Goal: Navigation & Orientation: Find specific page/section

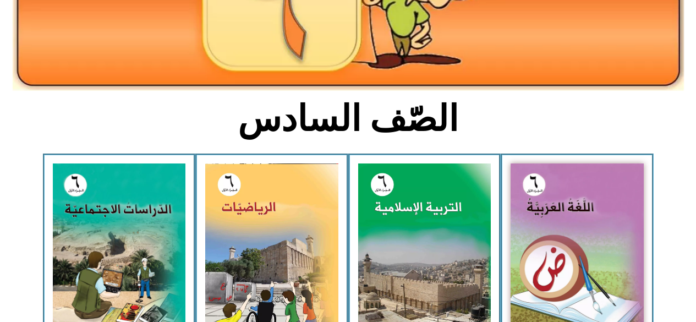
scroll to position [201, 0]
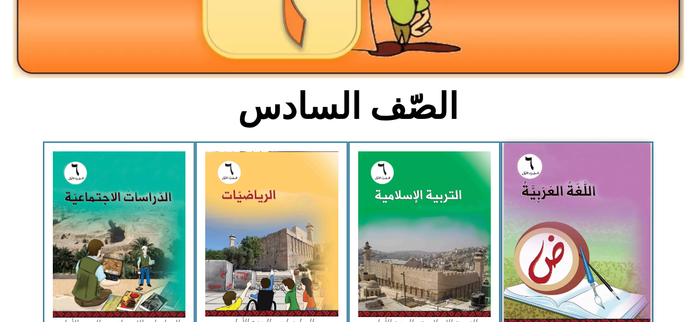
click at [526, 244] on img at bounding box center [577, 234] width 146 height 183
click at [538, 236] on img at bounding box center [577, 234] width 146 height 183
click at [530, 227] on img at bounding box center [577, 234] width 146 height 183
click at [529, 244] on img at bounding box center [577, 234] width 146 height 183
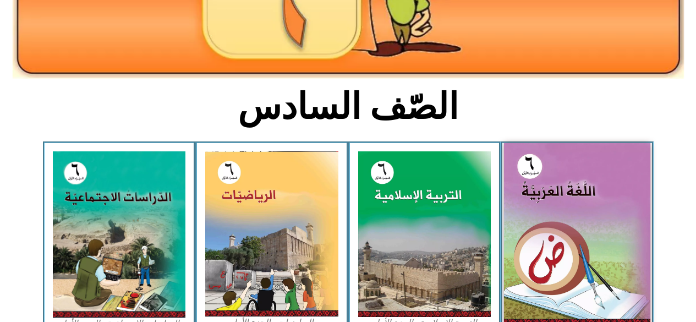
click at [531, 244] on img at bounding box center [577, 234] width 146 height 183
click at [529, 239] on img at bounding box center [577, 234] width 146 height 183
click at [532, 168] on img at bounding box center [577, 234] width 146 height 183
click at [539, 163] on img at bounding box center [577, 234] width 146 height 183
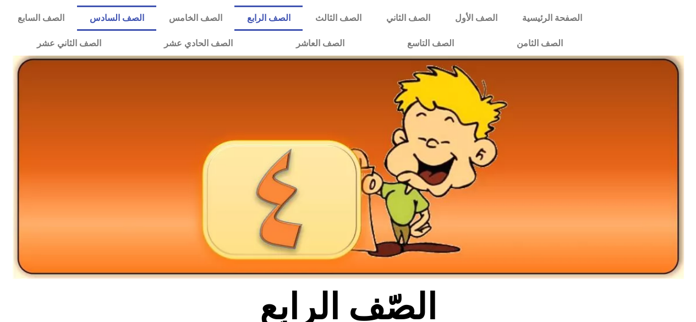
click at [156, 17] on link "الصف السادس" at bounding box center [116, 18] width 79 height 25
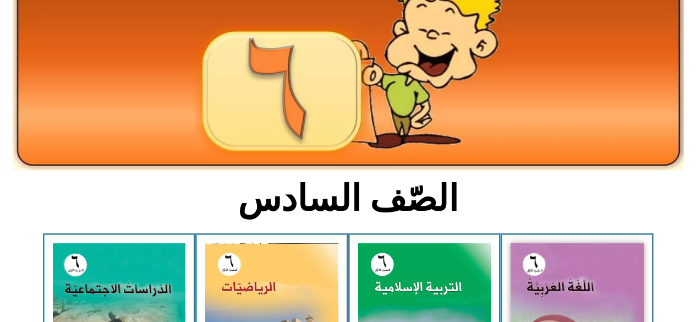
scroll to position [125, 0]
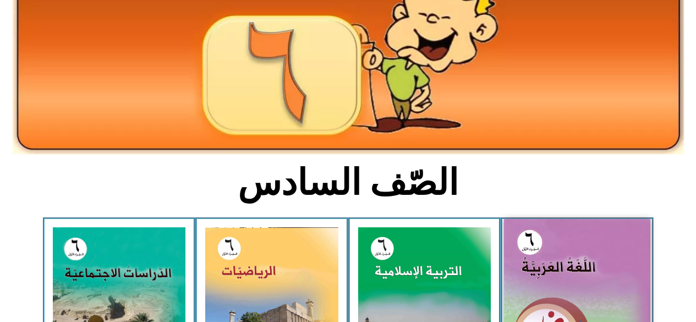
click at [534, 274] on img at bounding box center [577, 310] width 146 height 183
click at [529, 271] on img at bounding box center [577, 310] width 146 height 183
click at [539, 256] on img at bounding box center [577, 310] width 146 height 183
click at [536, 252] on img at bounding box center [577, 310] width 146 height 183
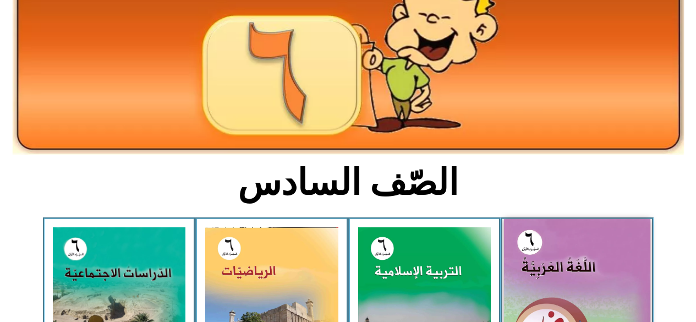
click at [536, 252] on img at bounding box center [577, 310] width 146 height 183
click at [528, 272] on img at bounding box center [577, 310] width 146 height 183
click at [524, 273] on img at bounding box center [577, 310] width 146 height 183
click at [521, 270] on img at bounding box center [577, 310] width 146 height 183
click at [524, 267] on img at bounding box center [577, 310] width 146 height 183
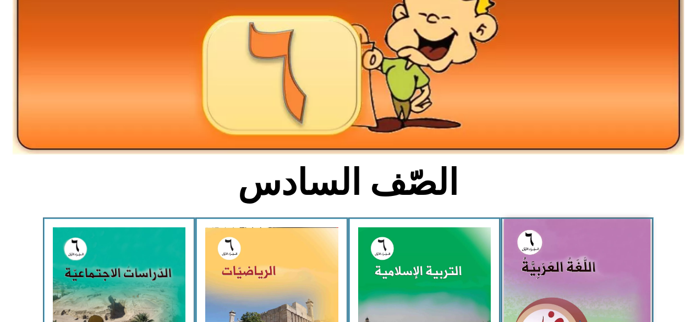
click at [524, 267] on img at bounding box center [577, 310] width 146 height 183
click at [525, 260] on img at bounding box center [577, 310] width 146 height 183
click at [249, 285] on img at bounding box center [271, 309] width 133 height 165
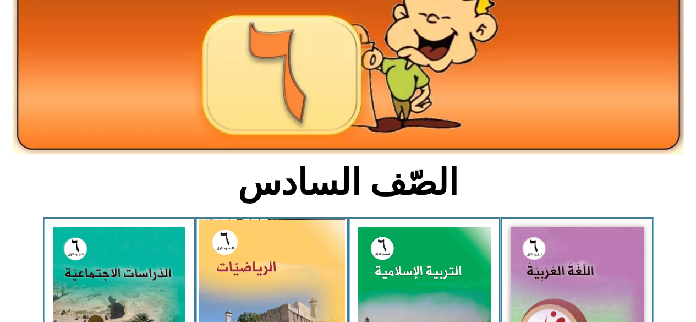
click at [200, 252] on img at bounding box center [272, 310] width 146 height 182
click at [208, 248] on img at bounding box center [272, 310] width 146 height 182
click at [156, 283] on img at bounding box center [119, 310] width 133 height 166
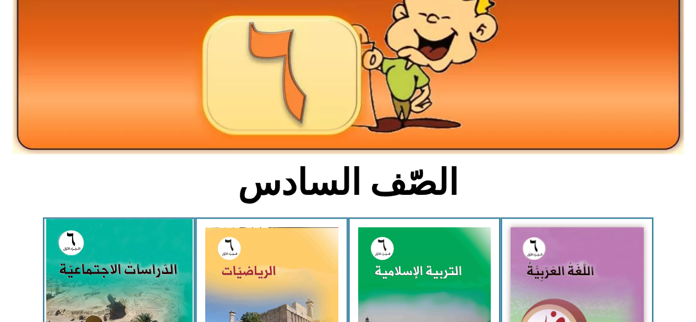
click at [156, 276] on img at bounding box center [119, 310] width 146 height 183
click at [152, 281] on img at bounding box center [119, 310] width 146 height 183
click at [157, 287] on img at bounding box center [119, 310] width 146 height 183
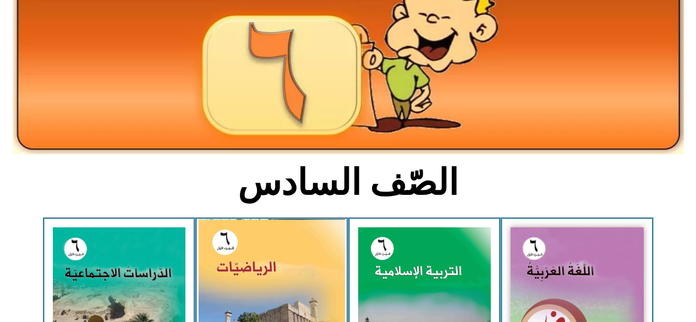
click at [244, 284] on img at bounding box center [272, 310] width 146 height 182
click at [259, 281] on img at bounding box center [272, 310] width 146 height 182
click at [272, 285] on img at bounding box center [272, 310] width 146 height 182
click at [301, 286] on img at bounding box center [272, 310] width 146 height 182
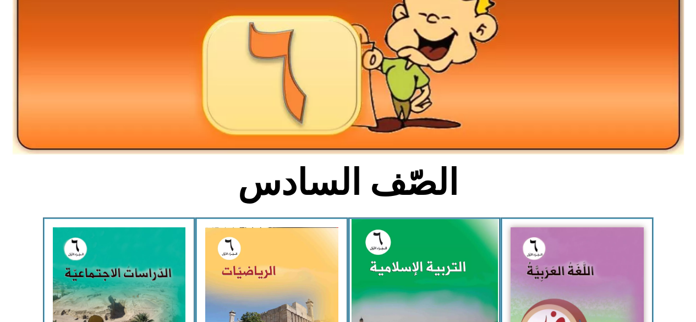
click at [407, 261] on img at bounding box center [424, 310] width 146 height 182
